Goal: Task Accomplishment & Management: Manage account settings

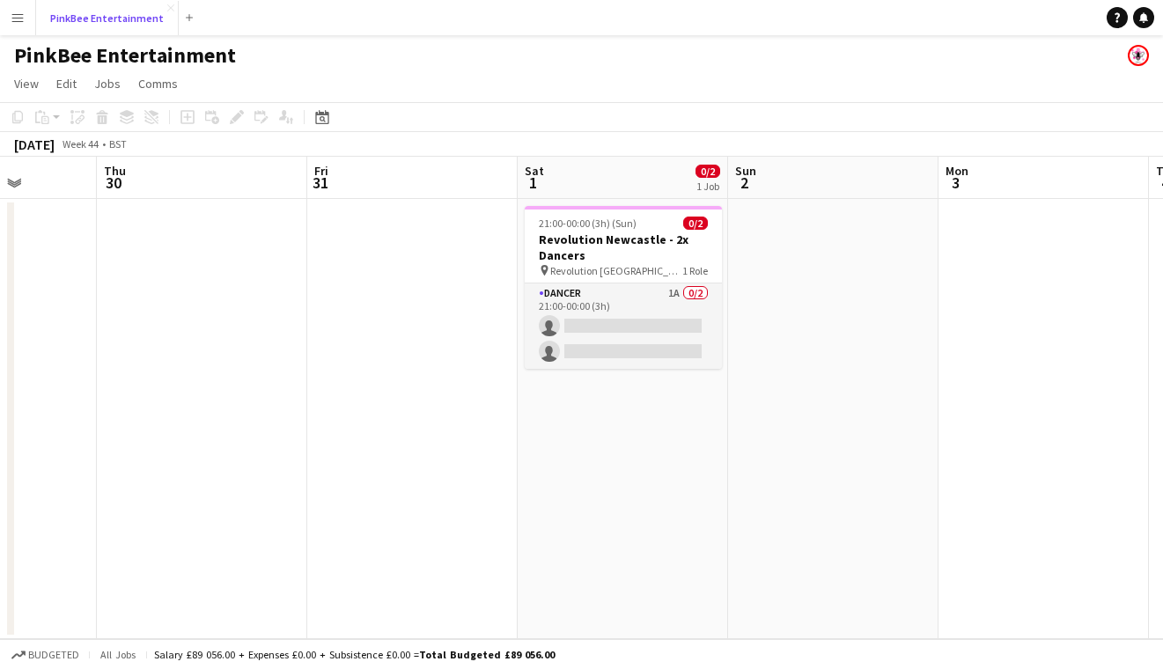
scroll to position [0, 635]
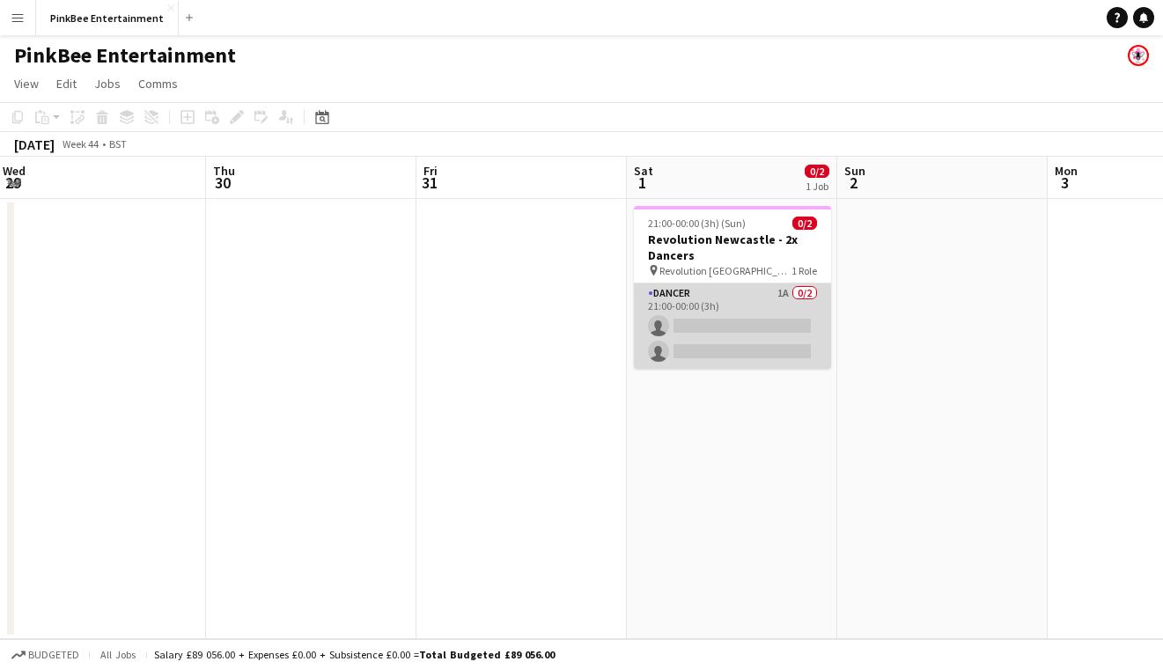
click at [777, 292] on app-card-role "Dancer 1A 0/2 21:00-00:00 (3h) single-neutral-actions single-neutral-actions" at bounding box center [732, 325] width 197 height 85
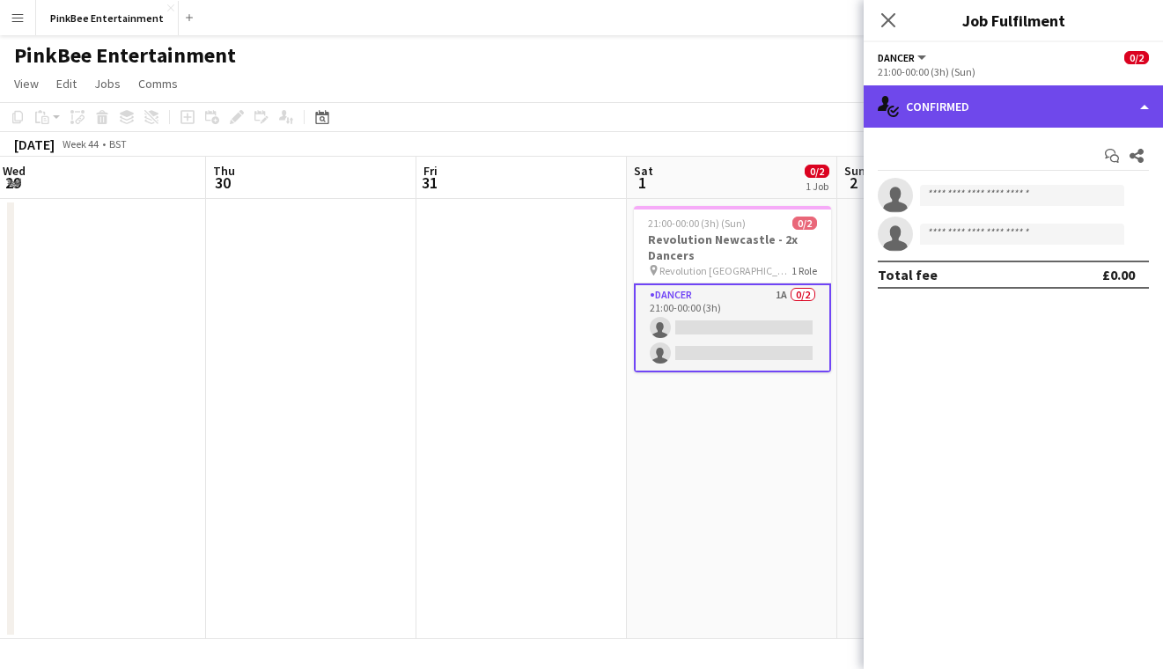
click at [1000, 114] on div "single-neutral-actions-check-2 Confirmed" at bounding box center [1012, 106] width 299 height 42
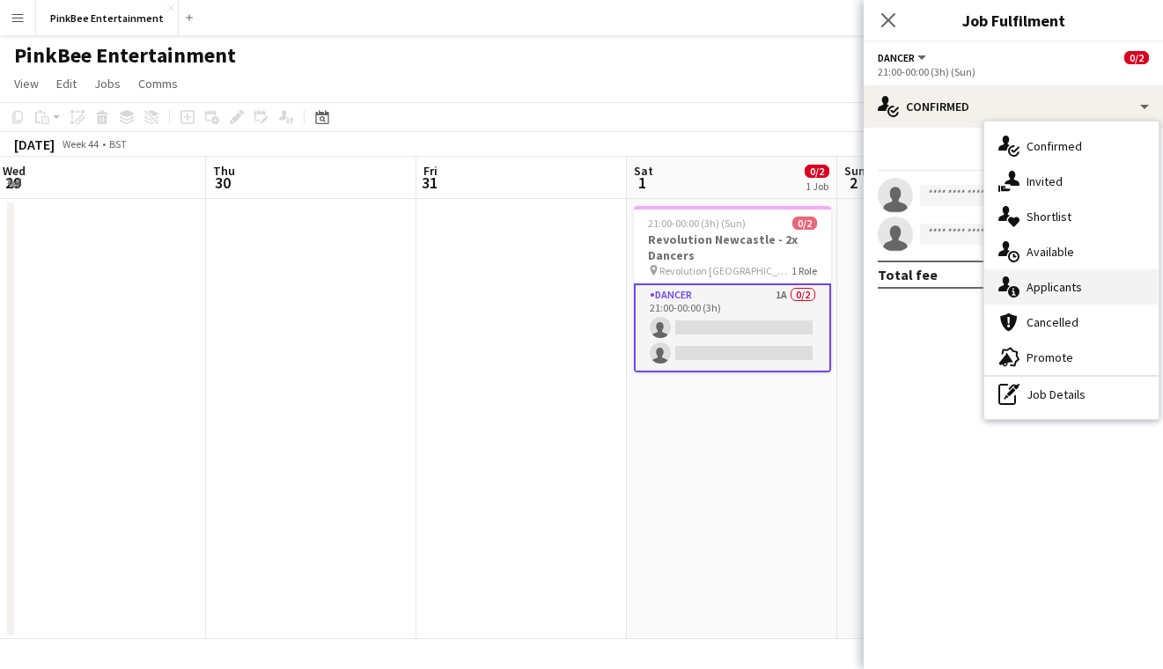
click at [1051, 287] on span "Applicants" at bounding box center [1053, 287] width 55 height 16
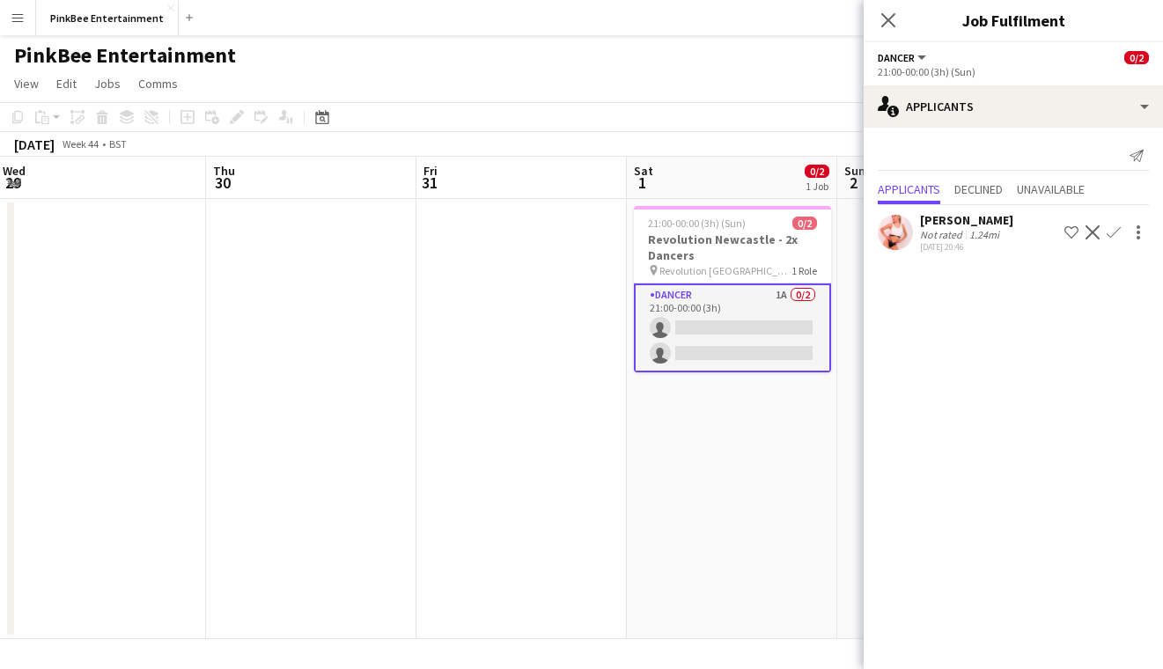
click at [1116, 231] on app-icon "Confirm" at bounding box center [1113, 232] width 14 height 14
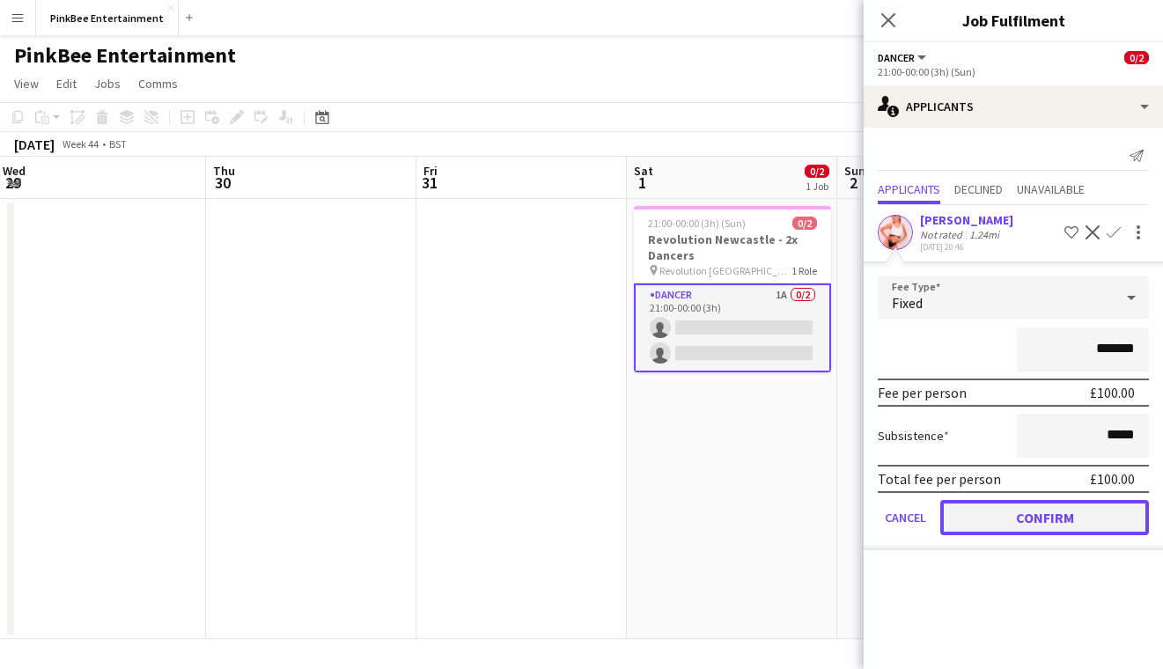
click at [1060, 525] on button "Confirm" at bounding box center [1044, 517] width 209 height 35
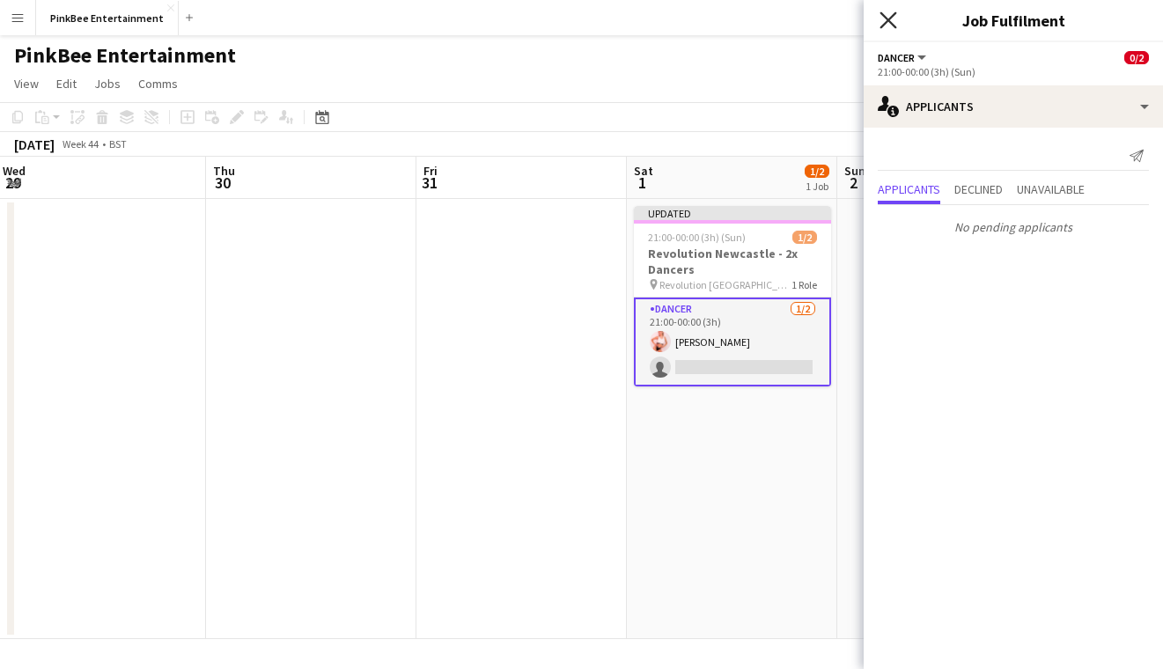
click at [888, 22] on icon "Close pop-in" at bounding box center [887, 19] width 17 height 17
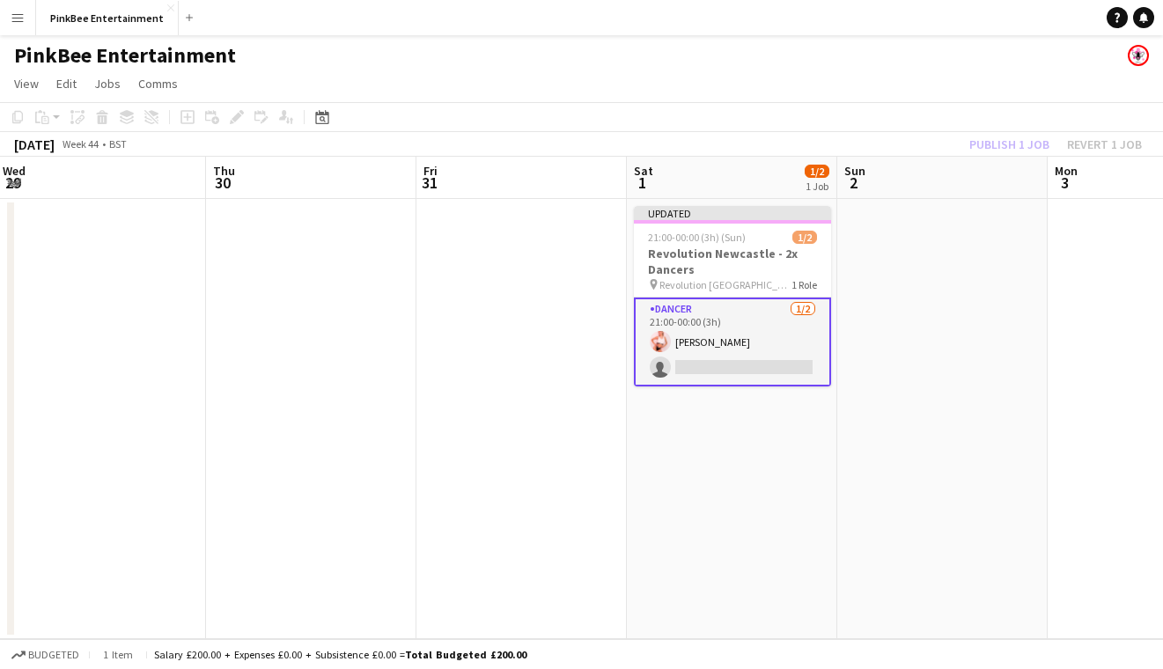
click at [1010, 158] on app-board-header-date "Sun 2" at bounding box center [942, 178] width 210 height 42
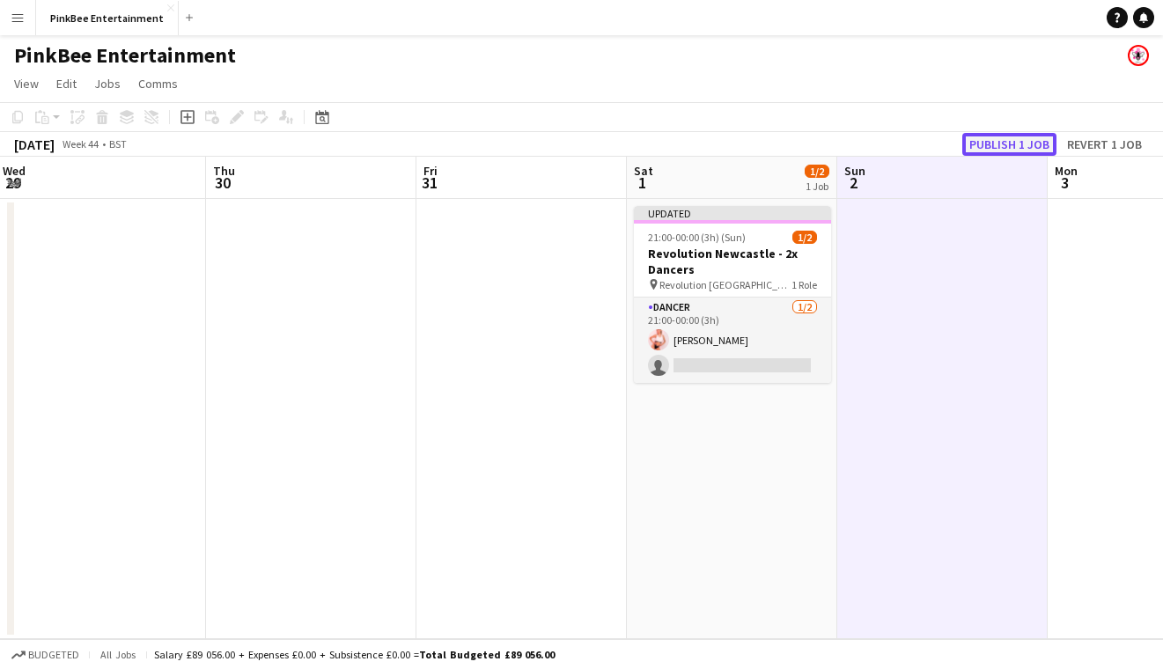
click at [1018, 143] on button "Publish 1 job" at bounding box center [1009, 144] width 94 height 23
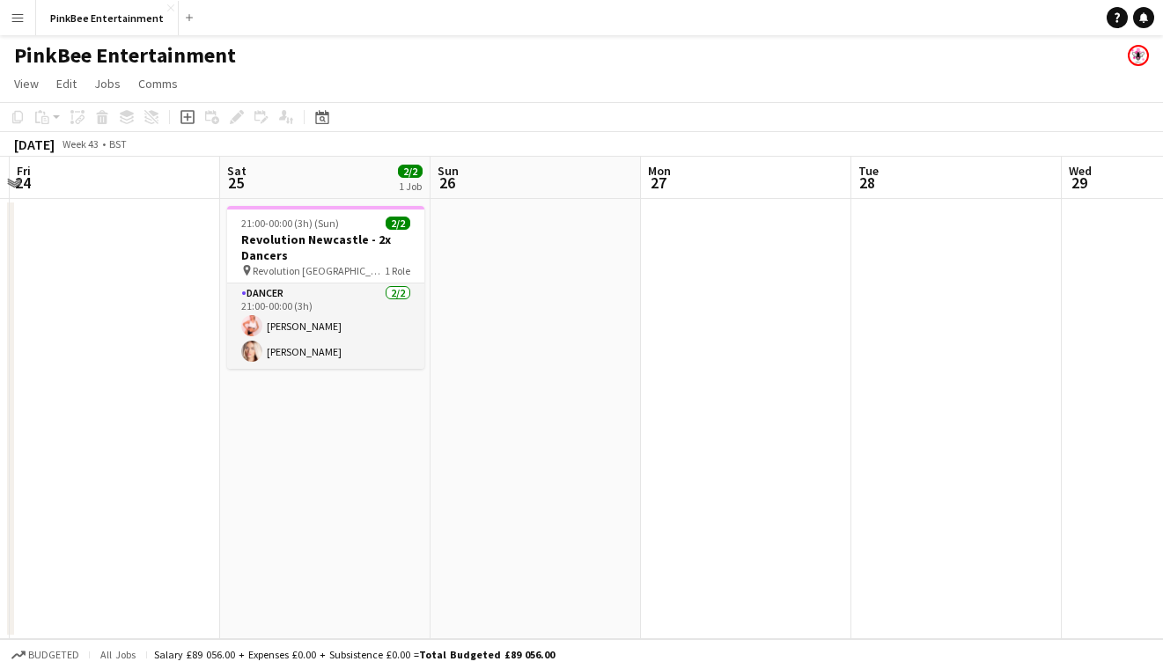
click at [285, 454] on app-date-cell "21:00-00:00 (3h) (Sun) 2/2 Revolution Newcastle - 2x Dancers pin Revolution New…" at bounding box center [325, 419] width 210 height 440
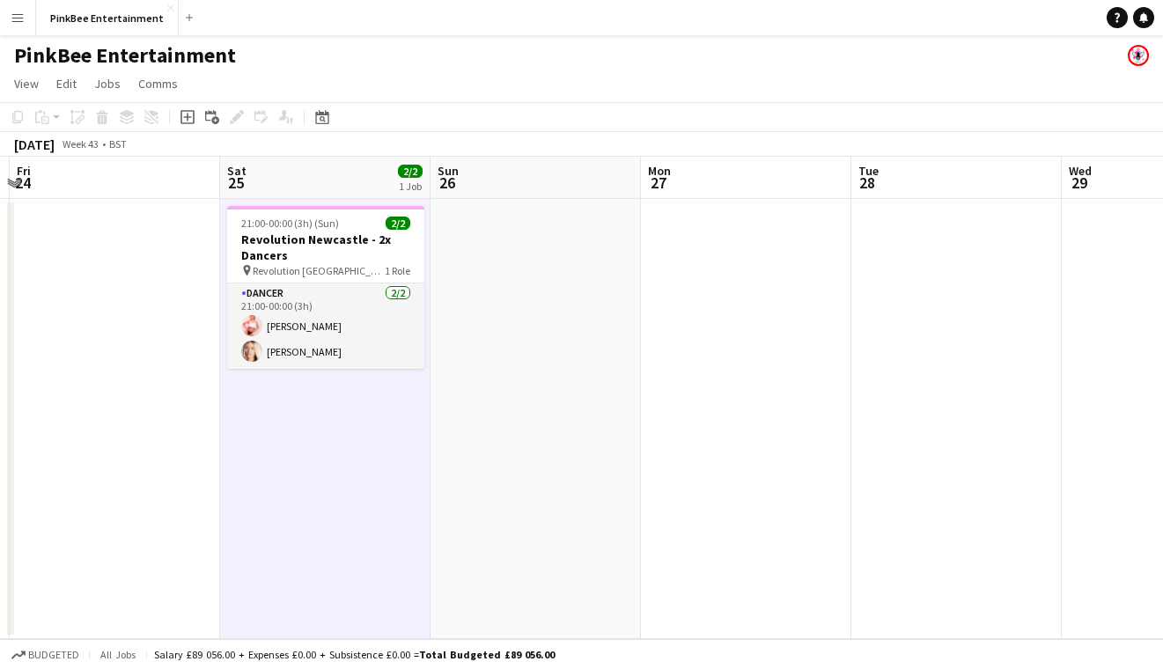
scroll to position [0, 410]
click at [187, 121] on icon at bounding box center [187, 118] width 8 height 8
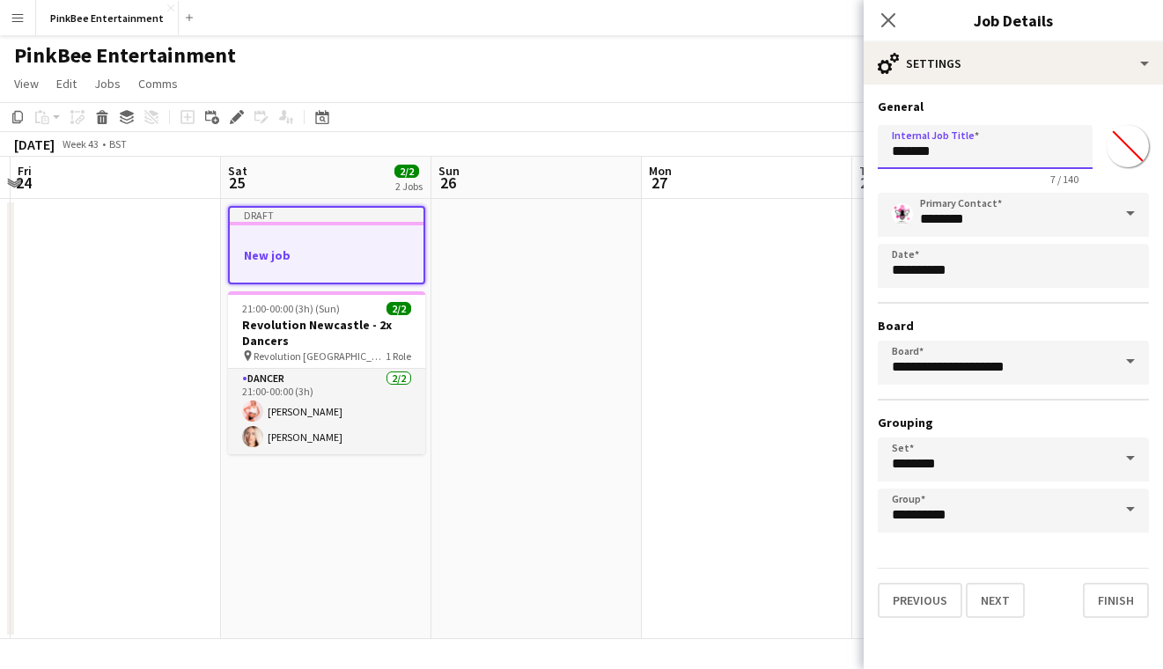
drag, startPoint x: 821, startPoint y: 154, endPoint x: 704, endPoint y: 149, distance: 117.2
click at [704, 149] on body "Menu Boards Boards Boards All jobs Status Workforce Workforce My Workforce Recr…" at bounding box center [581, 334] width 1163 height 669
type input "*********"
click at [886, 14] on icon "Close pop-in" at bounding box center [887, 19] width 17 height 17
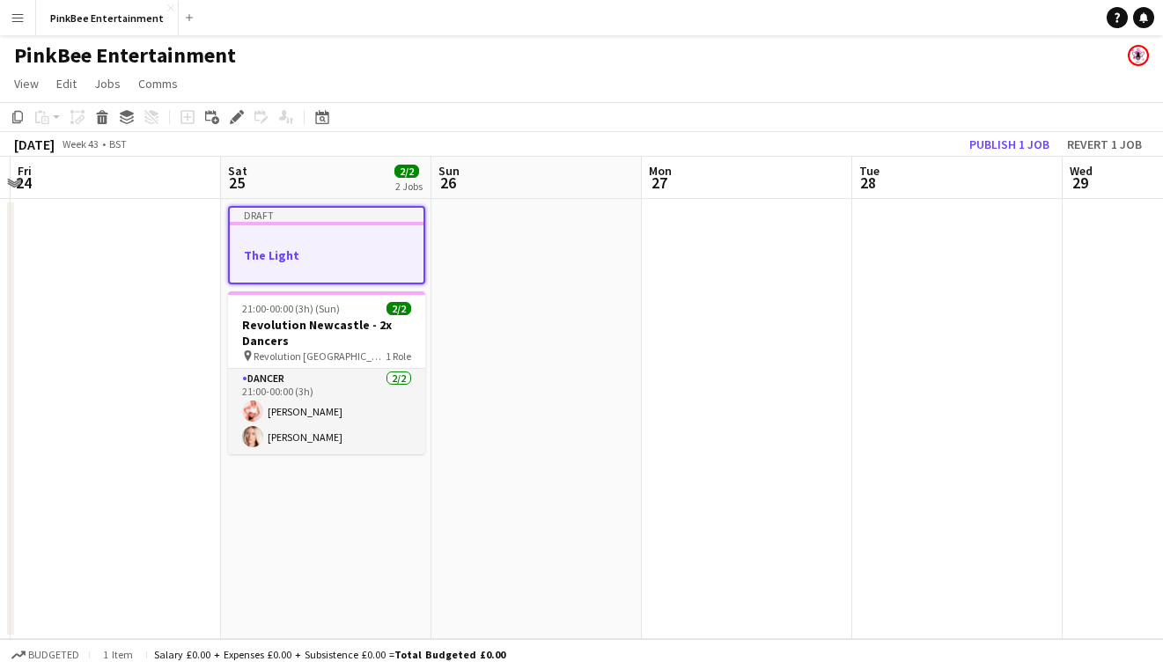
click at [295, 246] on app-job-card "Draft The Light" at bounding box center [326, 245] width 197 height 78
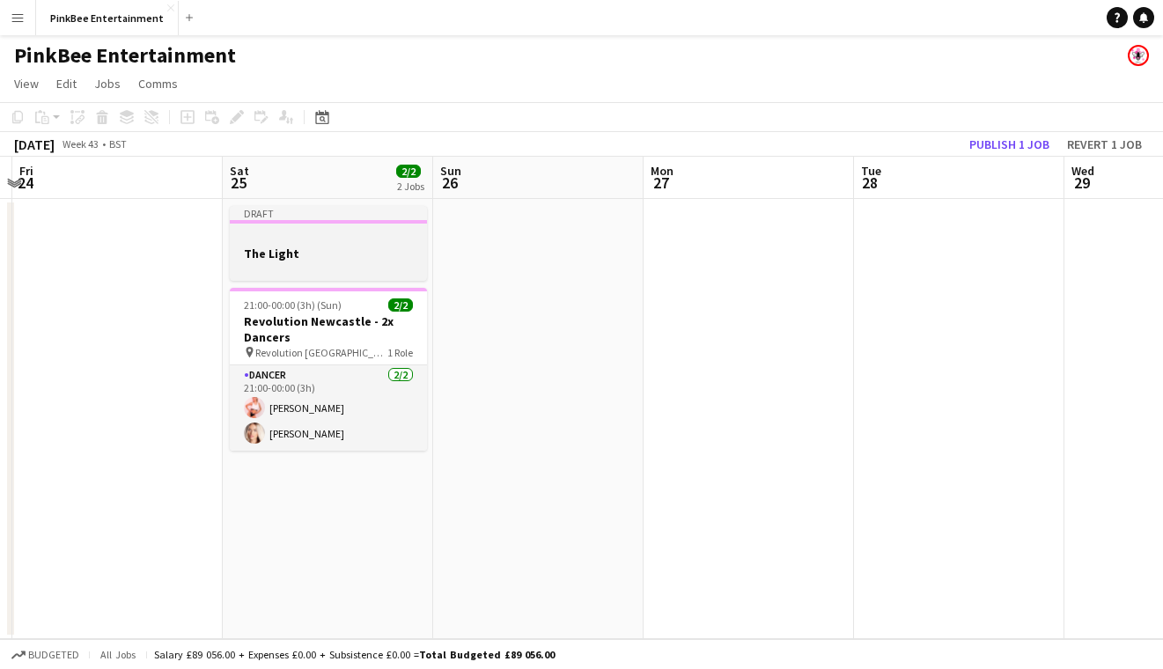
click at [367, 239] on div at bounding box center [328, 237] width 197 height 13
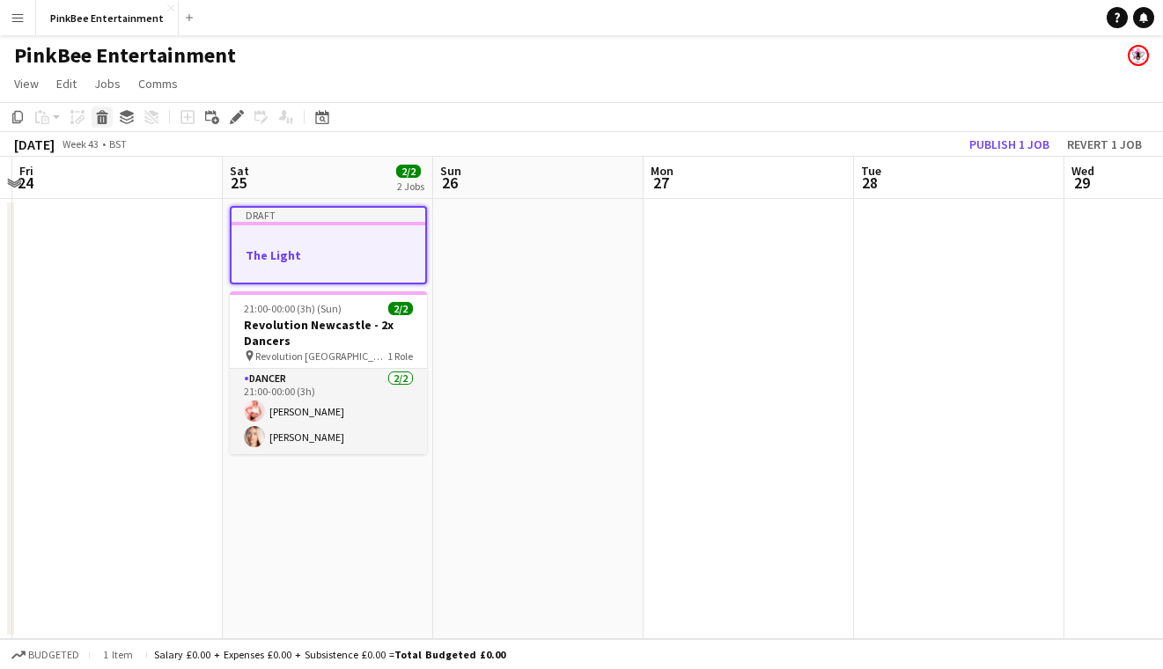
click at [101, 117] on icon at bounding box center [103, 119] width 10 height 9
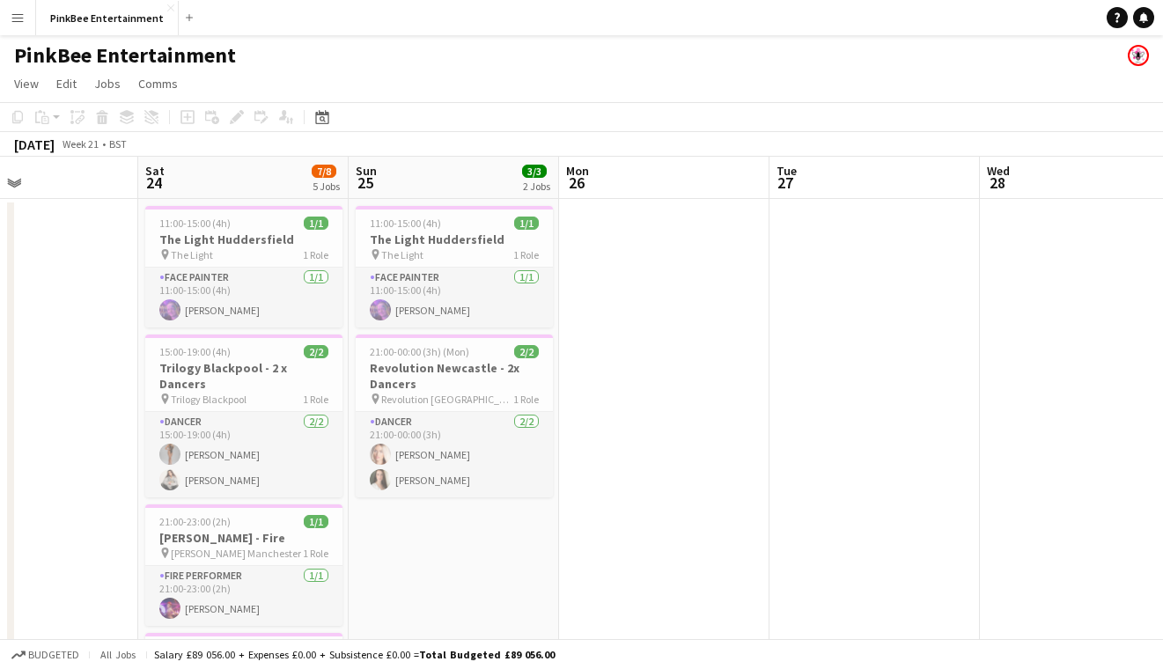
scroll to position [0, 496]
click at [472, 258] on div "pin The Light 1 Role" at bounding box center [451, 254] width 197 height 14
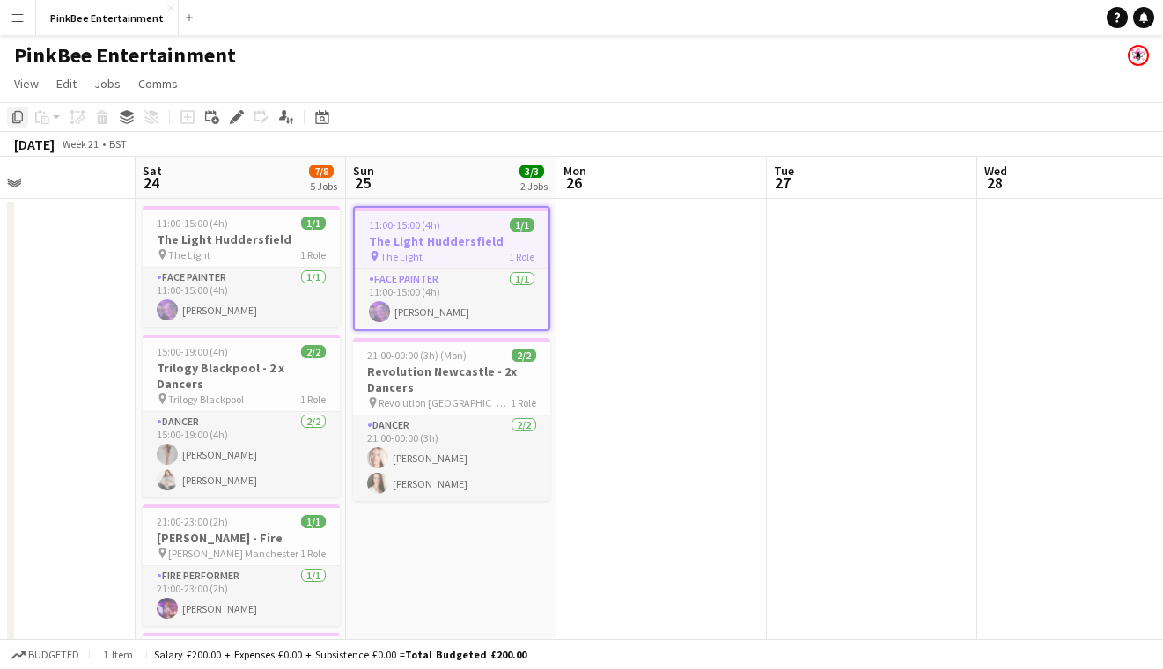
click at [15, 120] on icon at bounding box center [17, 117] width 11 height 12
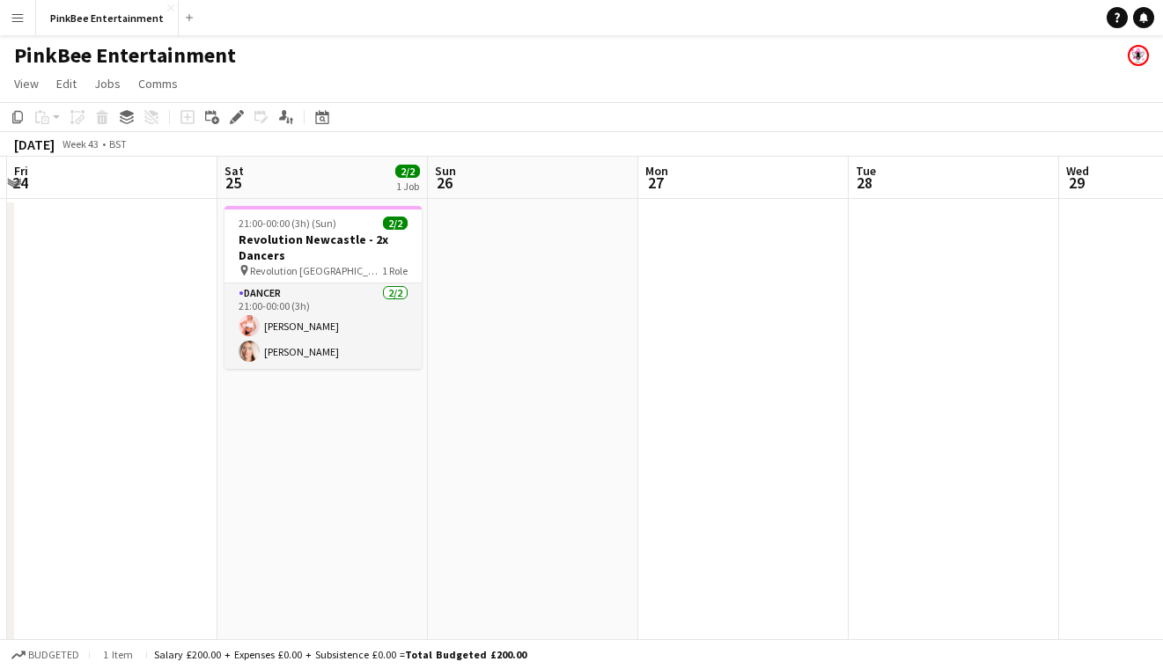
scroll to position [0, 408]
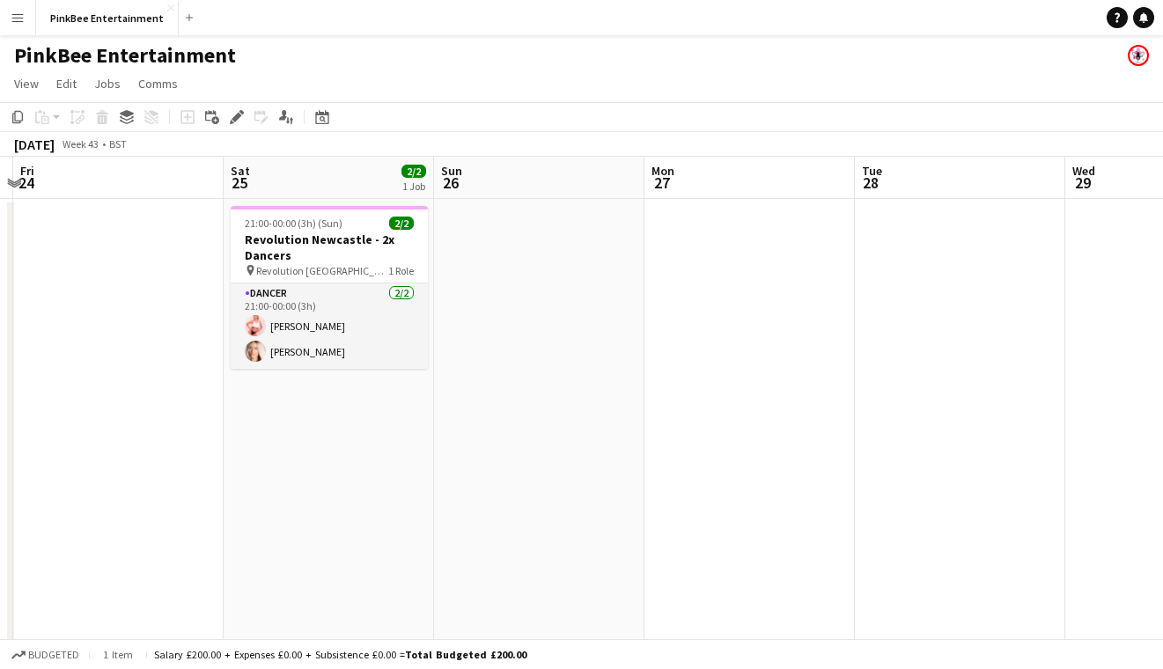
click at [340, 419] on app-date-cell "21:00-00:00 (3h) (Sun) 2/2 Revolution Newcastle - 2x Dancers pin Revolution New…" at bounding box center [329, 611] width 210 height 825
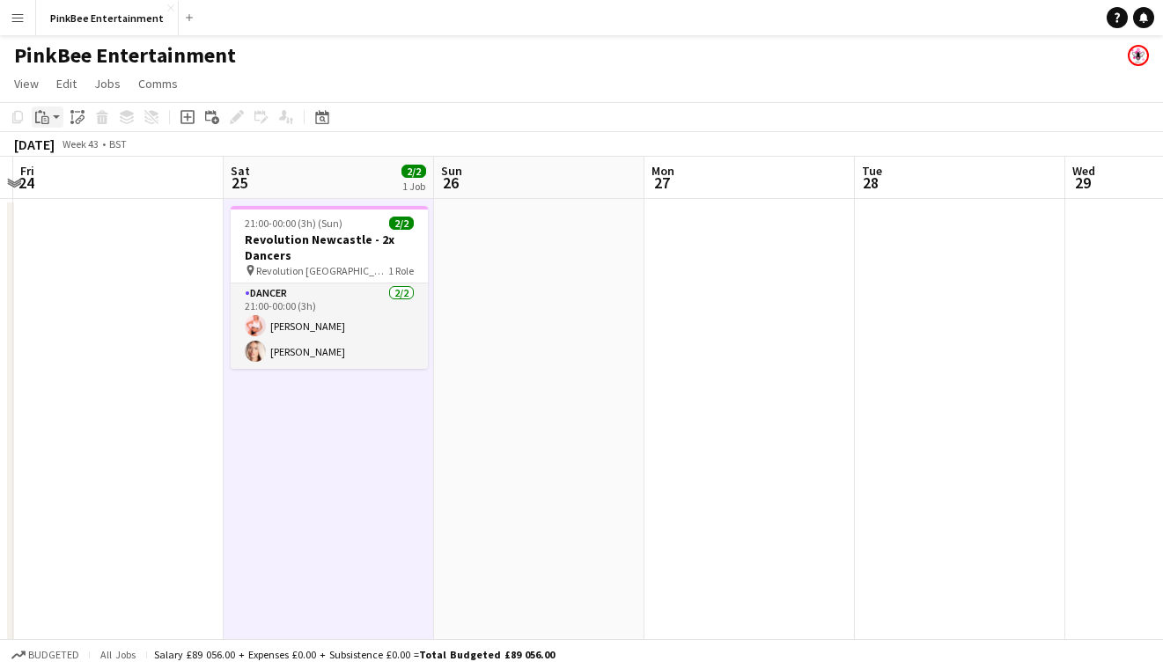
click at [42, 117] on icon at bounding box center [45, 120] width 8 height 8
drag, startPoint x: 67, startPoint y: 148, endPoint x: 66, endPoint y: 175, distance: 27.3
click at [66, 176] on div "Paste Command V Paste with crew Command Shift V" at bounding box center [116, 166] width 167 height 74
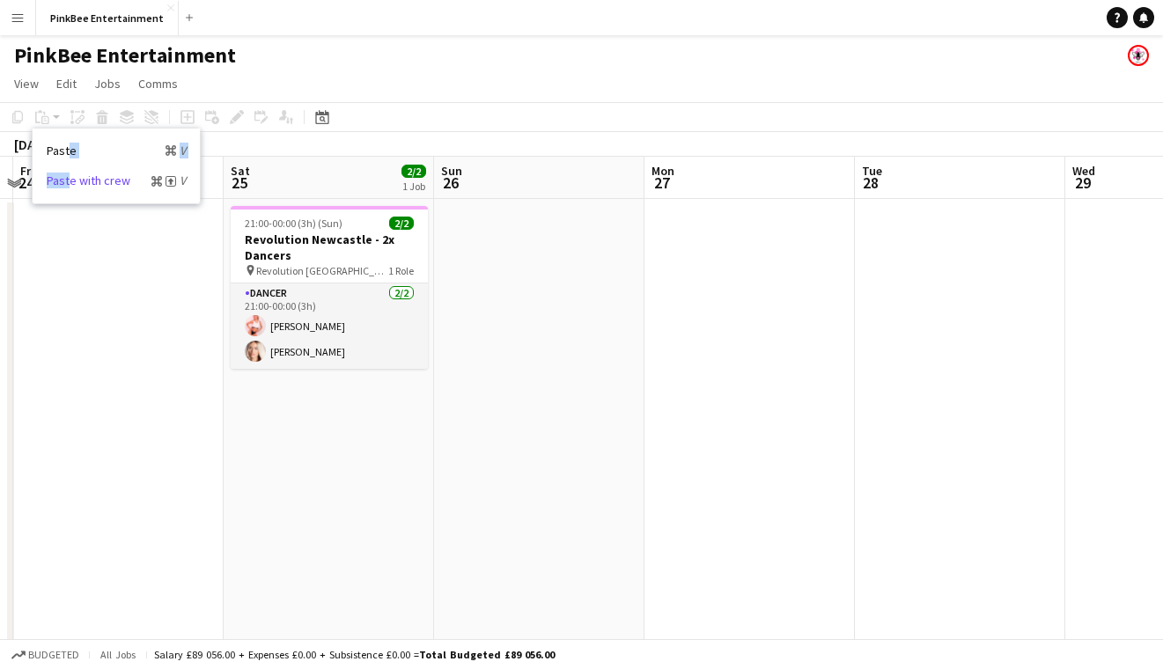
click at [94, 179] on link "Paste with crew Command Shift V" at bounding box center [116, 181] width 139 height 16
click at [318, 423] on app-date-cell "21:00-00:00 (3h) (Sun) 2/2 Revolution Newcastle - 2x Dancers pin Revolution New…" at bounding box center [329, 611] width 210 height 825
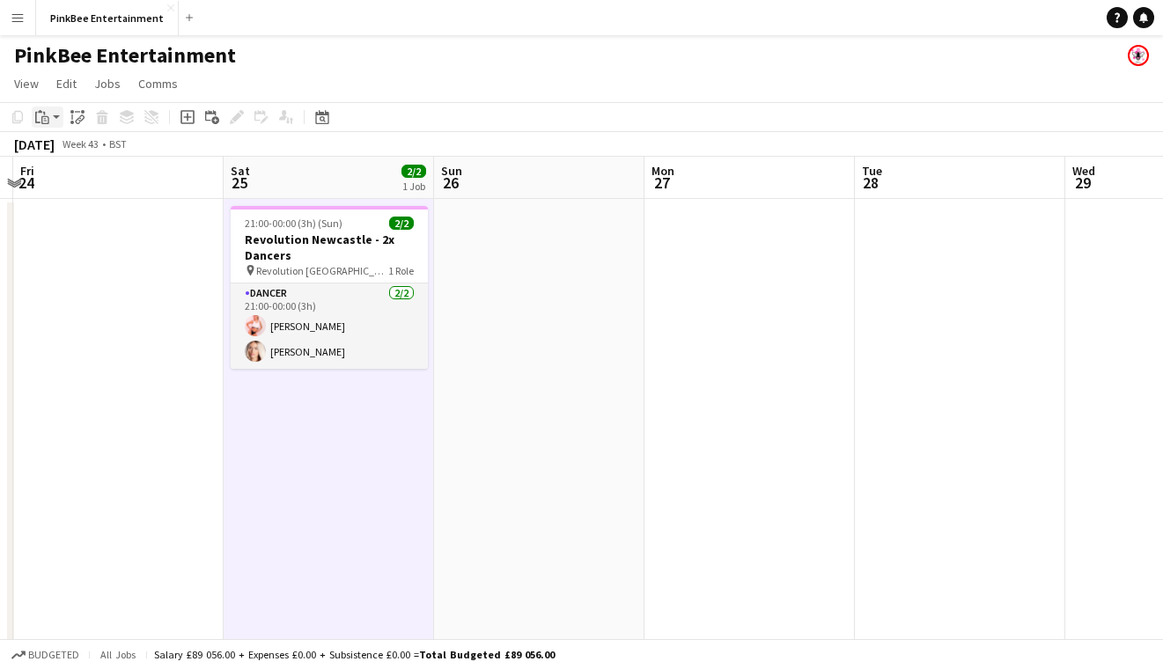
click at [46, 119] on icon "Paste" at bounding box center [42, 117] width 14 height 14
click at [73, 180] on link "Paste with crew Command Shift V" at bounding box center [116, 181] width 139 height 16
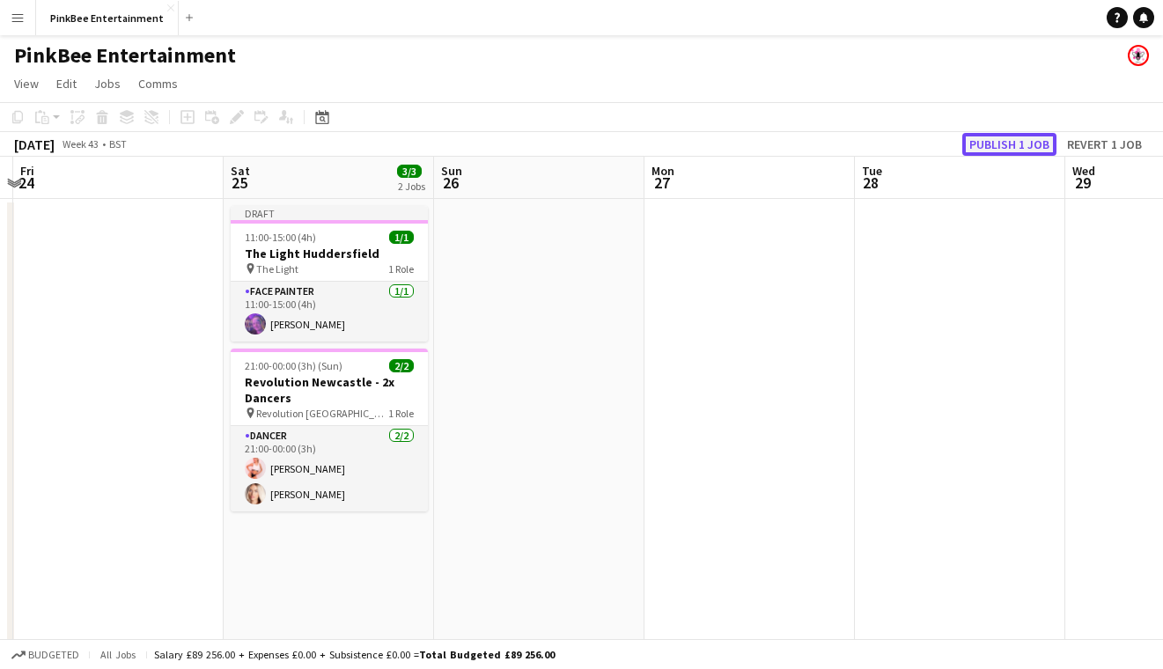
click at [1025, 144] on button "Publish 1 job" at bounding box center [1009, 144] width 94 height 23
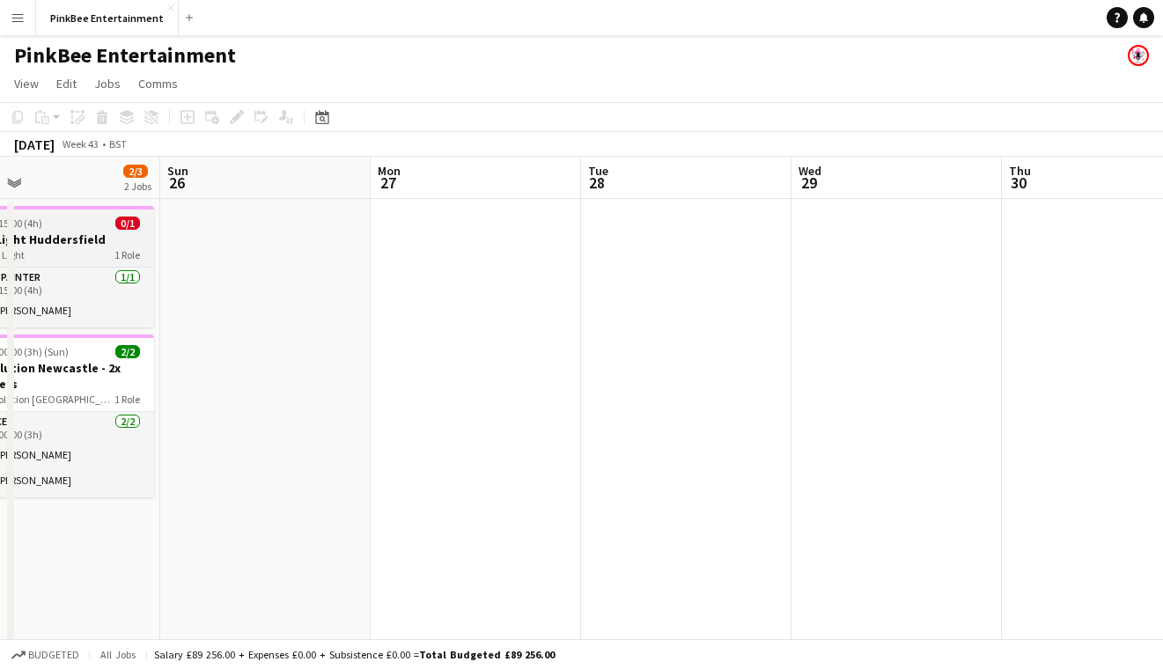
scroll to position [0, 458]
